Goal: Find specific page/section: Find specific page/section

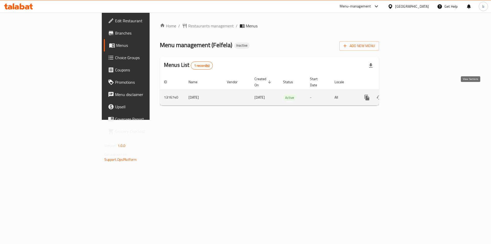
click at [407, 94] on icon "enhanced table" at bounding box center [404, 97] width 6 height 6
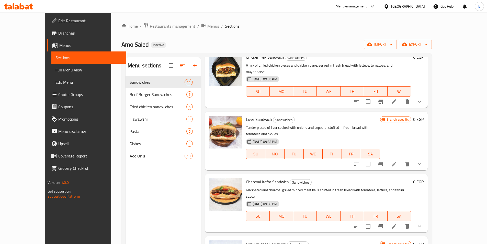
scroll to position [384, 0]
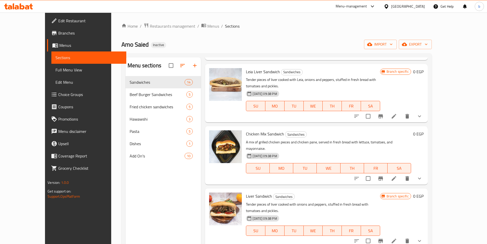
click at [411, 194] on span "Branch specific" at bounding box center [398, 196] width 26 height 5
click at [58, 34] on span "Branches" at bounding box center [90, 33] width 64 height 6
